Goal: Task Accomplishment & Management: Complete application form

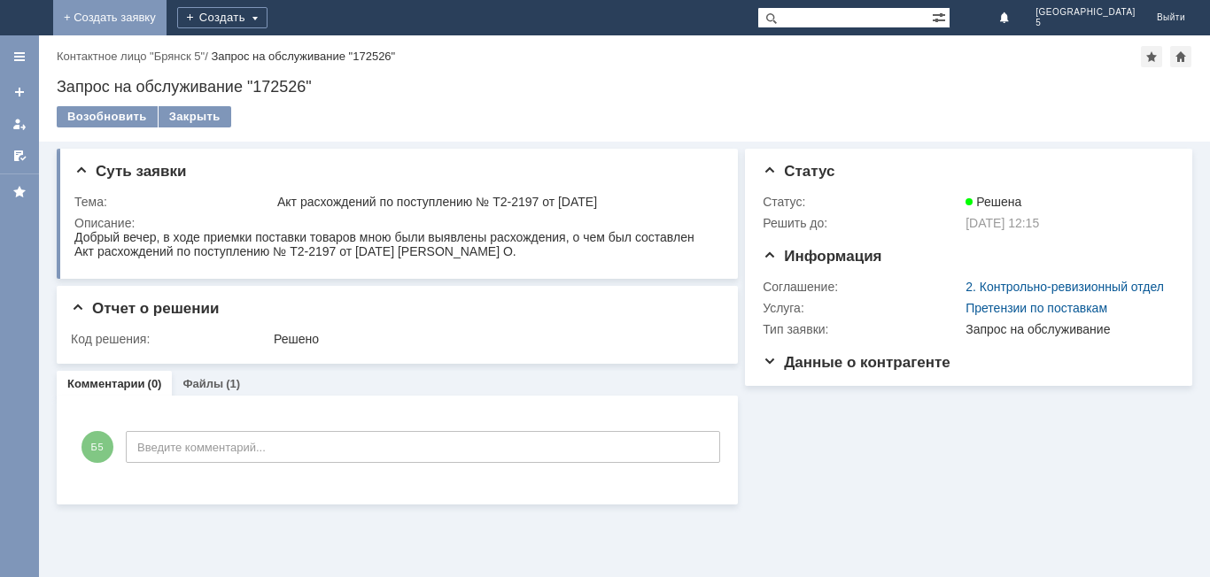
click at [181, 12] on link "+ Создать заявку" at bounding box center [123, 17] width 113 height 35
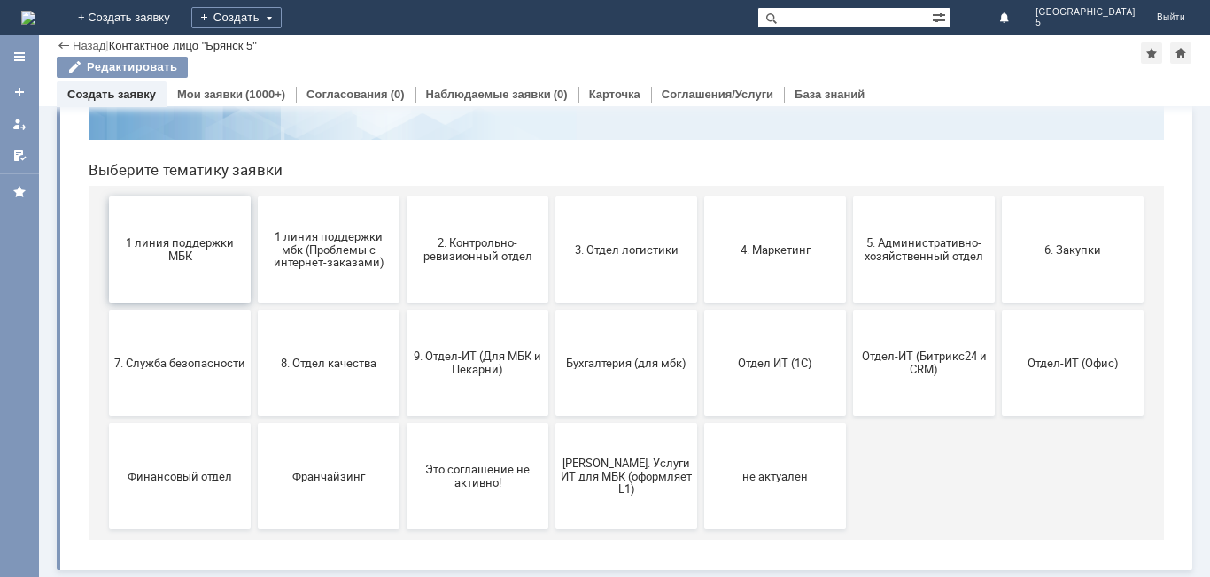
scroll to position [144, 0]
click at [478, 365] on span "9. Отдел-ИТ (Для МБК и Пекарни)" at bounding box center [477, 363] width 131 height 27
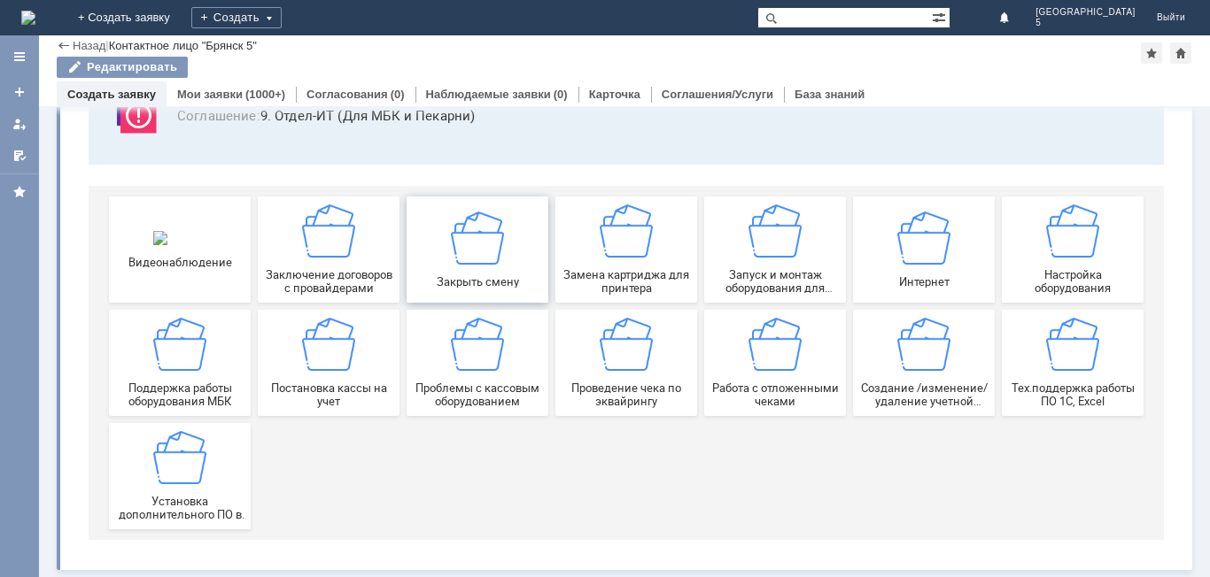
scroll to position [147, 0]
click at [1073, 243] on img at bounding box center [1072, 231] width 53 height 53
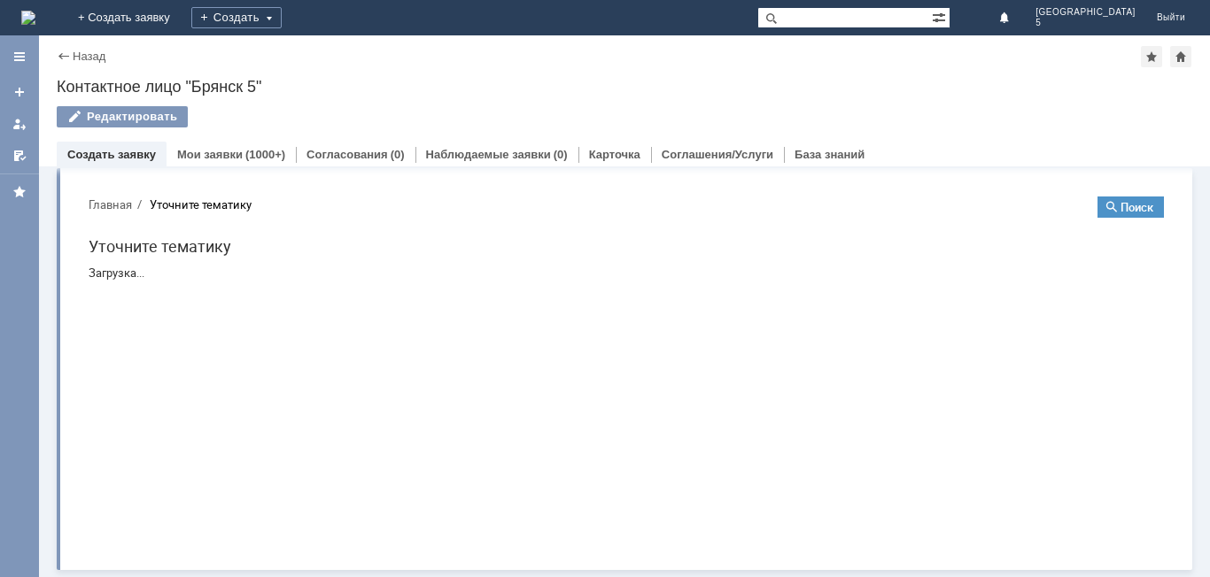
scroll to position [0, 0]
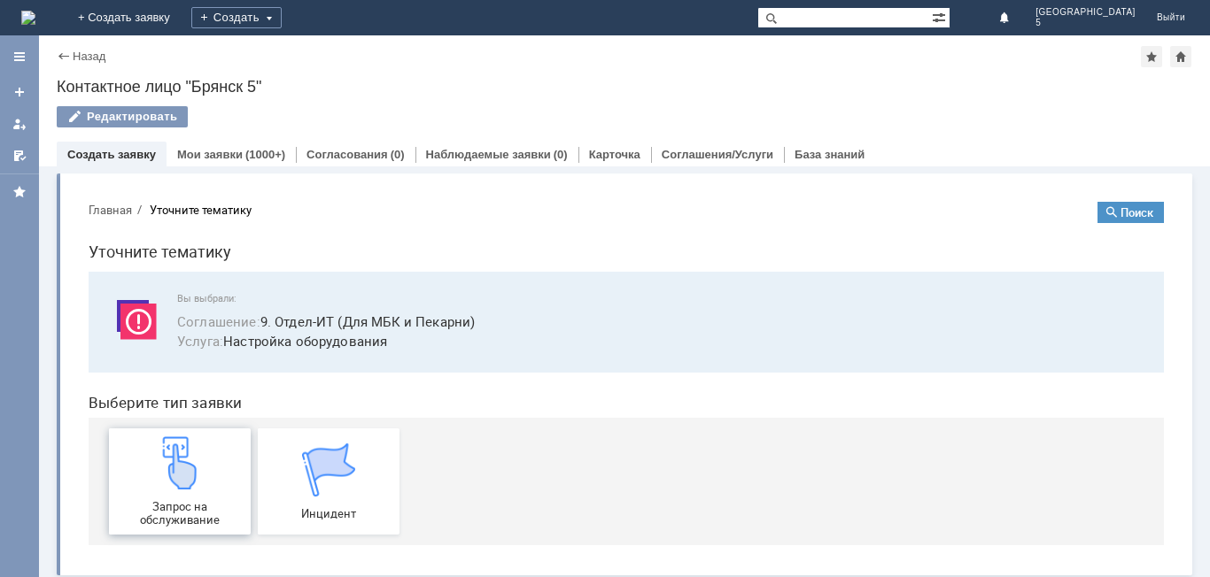
click at [186, 491] on div "Запрос на обслуживание" at bounding box center [179, 482] width 131 height 90
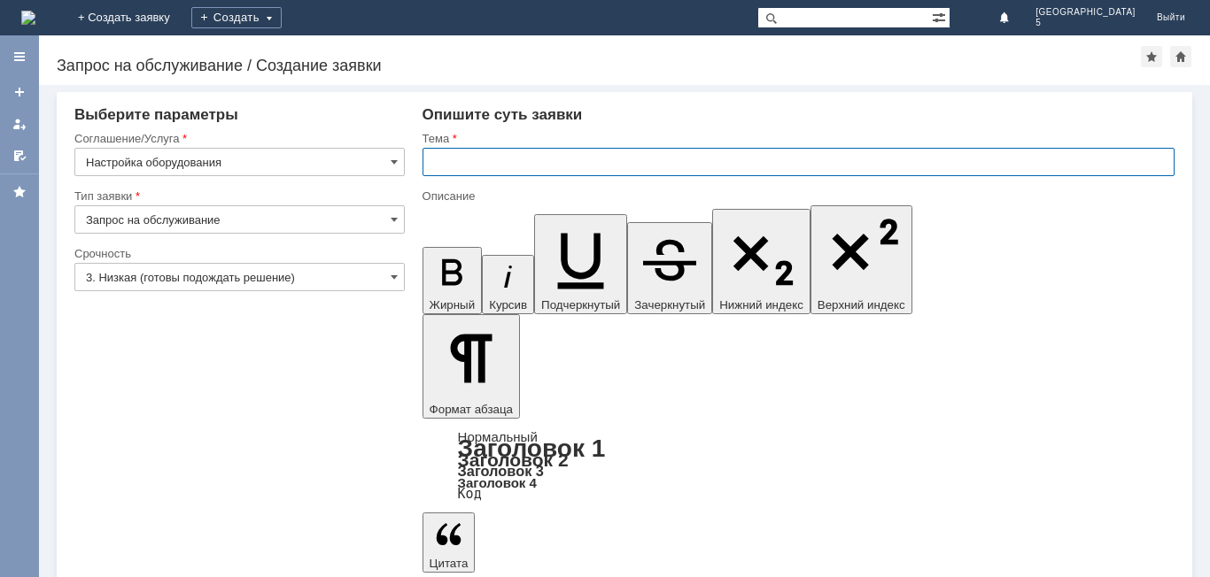
click at [441, 160] on input "text" at bounding box center [798, 162] width 752 height 28
type input "Отправка ТСД на перенастройку"
drag, startPoint x: 455, startPoint y: 4846, endPoint x: 499, endPoint y: 4860, distance: 46.5
